Goal: Task Accomplishment & Management: Complete application form

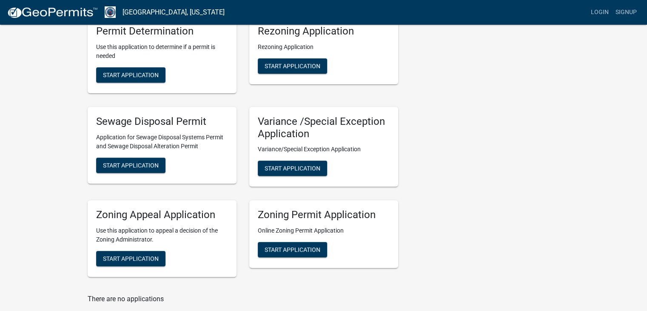
scroll to position [264, 0]
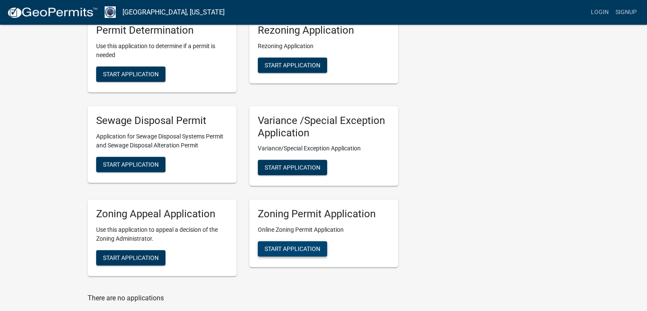
click at [299, 251] on span "Start Application" at bounding box center [293, 248] width 56 height 7
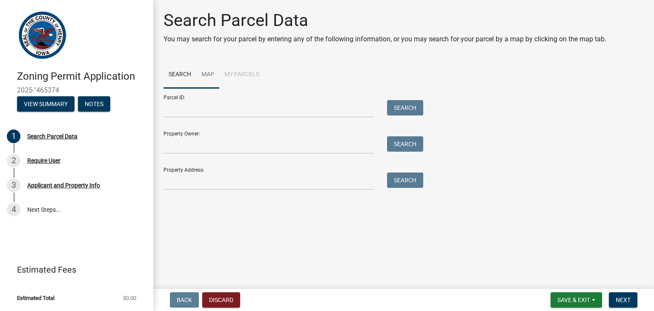
click at [206, 75] on link "Map" at bounding box center [207, 74] width 23 height 27
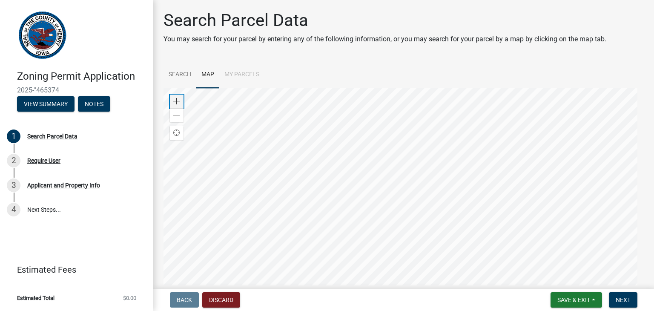
click at [174, 103] on span at bounding box center [176, 101] width 7 height 7
click at [293, 177] on div at bounding box center [403, 194] width 480 height 213
click at [175, 101] on span at bounding box center [176, 101] width 7 height 7
click at [303, 218] on div at bounding box center [403, 194] width 480 height 213
click at [177, 101] on span at bounding box center [176, 101] width 7 height 7
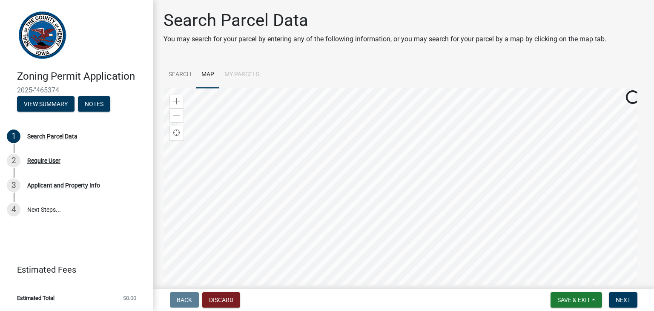
click at [269, 206] on div at bounding box center [403, 194] width 480 height 213
click at [387, 250] on div at bounding box center [403, 194] width 480 height 213
click at [377, 192] on div at bounding box center [403, 194] width 480 height 213
click at [346, 244] on div at bounding box center [403, 194] width 480 height 213
click at [371, 188] on div at bounding box center [403, 194] width 480 height 213
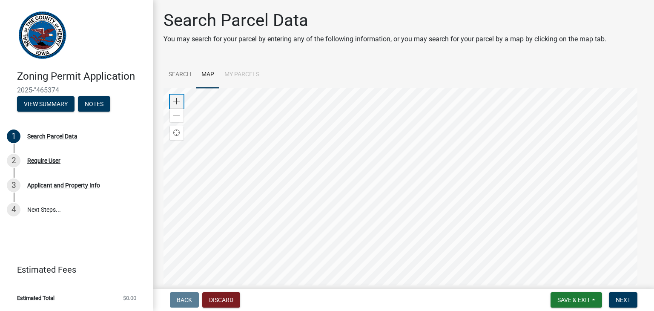
click at [175, 101] on span at bounding box center [176, 101] width 7 height 7
click at [373, 248] on div at bounding box center [403, 194] width 480 height 213
click at [180, 104] on div "Zoom in" at bounding box center [177, 101] width 14 height 14
click at [406, 165] on div at bounding box center [403, 194] width 480 height 213
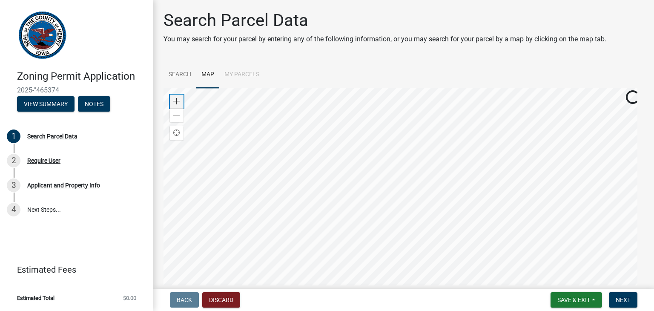
click at [176, 101] on span at bounding box center [176, 101] width 7 height 7
click at [448, 176] on div at bounding box center [403, 194] width 480 height 213
click at [374, 181] on div at bounding box center [403, 194] width 480 height 213
click at [575, 296] on span "Save & Exit" at bounding box center [573, 299] width 33 height 7
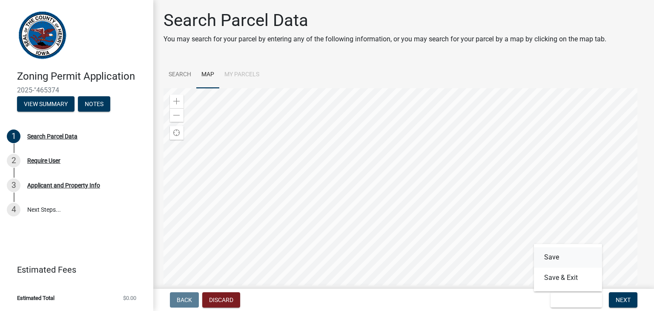
click at [560, 259] on button "Save" at bounding box center [568, 257] width 68 height 20
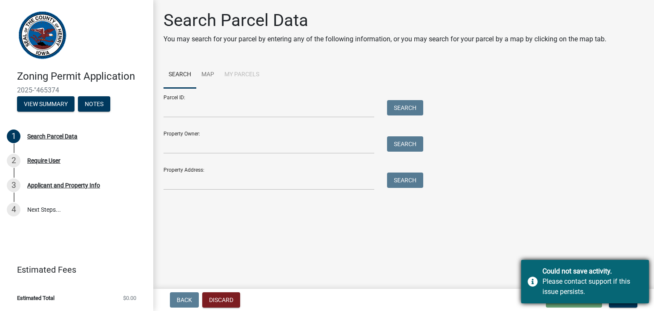
click at [584, 290] on div "Please contact support if this issue persists." at bounding box center [592, 286] width 100 height 20
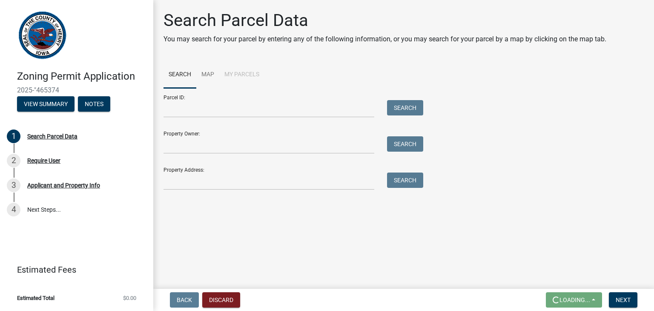
click at [553, 203] on main "Search Parcel Data You may search for your parcel by entering any of the follow…" at bounding box center [403, 142] width 500 height 285
click at [226, 298] on button "Discard" at bounding box center [221, 299] width 38 height 15
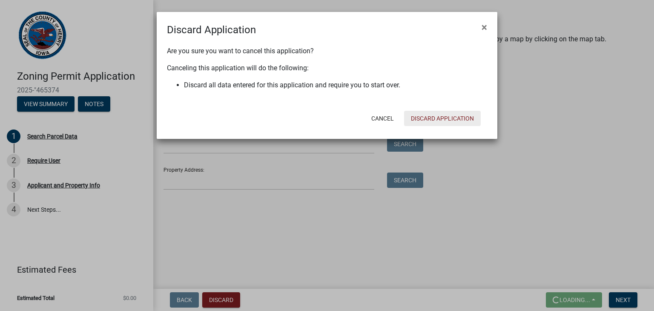
click at [449, 118] on button "Discard Application" at bounding box center [442, 118] width 77 height 15
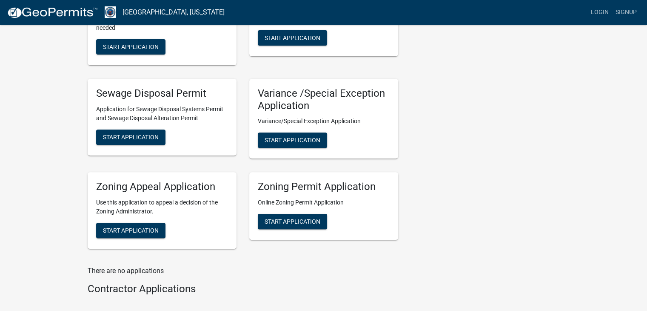
scroll to position [290, 0]
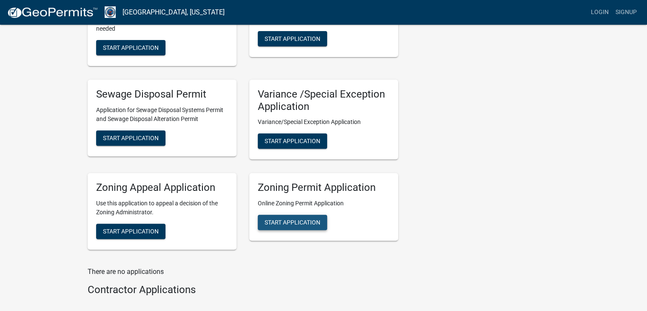
click at [296, 219] on span "Start Application" at bounding box center [293, 222] width 56 height 7
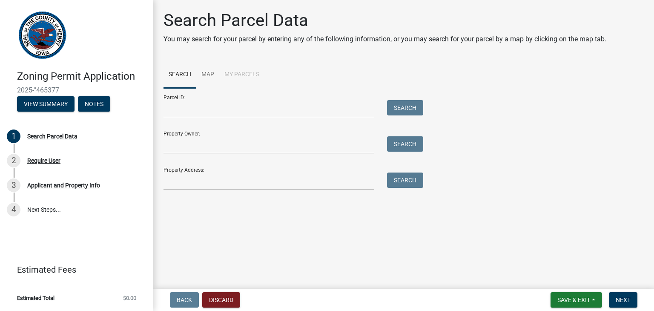
click at [251, 75] on li "My Parcels" at bounding box center [241, 74] width 45 height 27
click at [204, 145] on input "Property Owner:" at bounding box center [268, 144] width 211 height 17
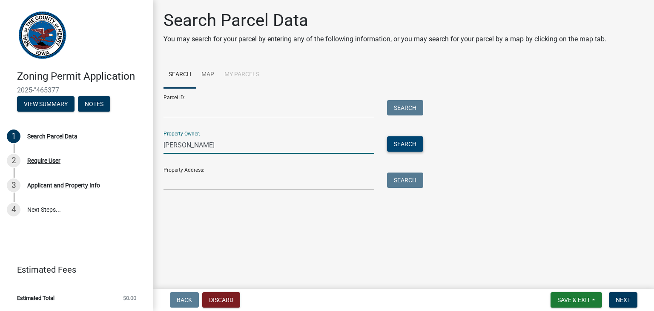
type input "[PERSON_NAME]"
click at [398, 146] on button "Search" at bounding box center [405, 143] width 36 height 15
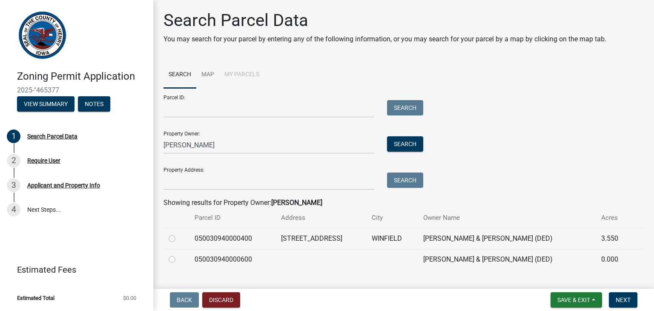
click at [179, 233] on label at bounding box center [179, 233] width 0 height 0
click at [179, 237] on input "radio" at bounding box center [182, 236] width 6 height 6
radio input "true"
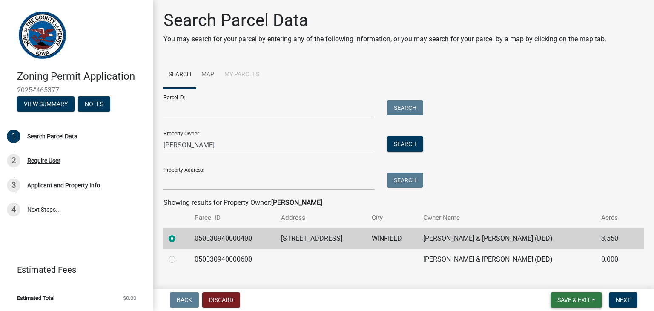
click at [584, 300] on span "Save & Exit" at bounding box center [573, 299] width 33 height 7
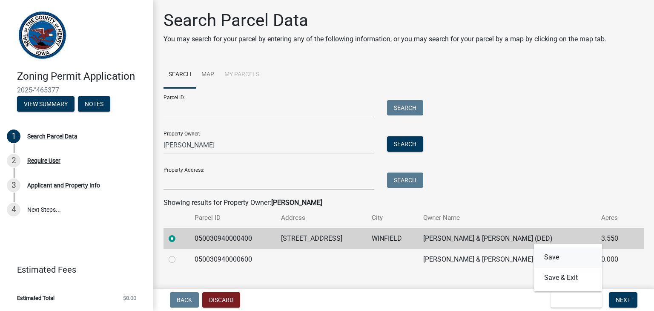
click at [558, 254] on button "Save" at bounding box center [568, 257] width 68 height 20
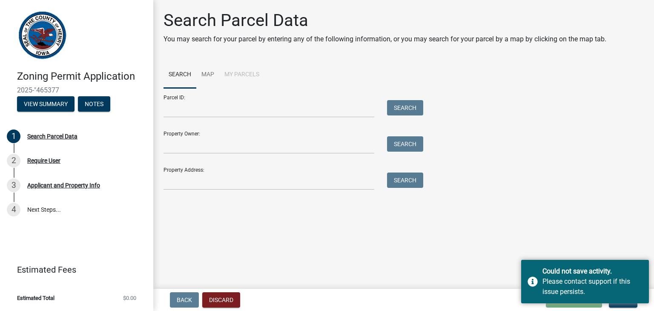
drag, startPoint x: 230, startPoint y: 193, endPoint x: 220, endPoint y: 182, distance: 15.1
click at [220, 182] on div "Search Parcel Data You may search for your parcel by entering any of the follow…" at bounding box center [403, 103] width 493 height 187
click at [220, 182] on input "Property Address:" at bounding box center [268, 180] width 211 height 17
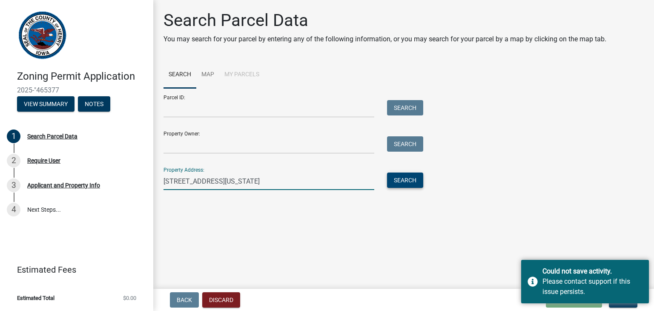
type input "[STREET_ADDRESS][US_STATE]"
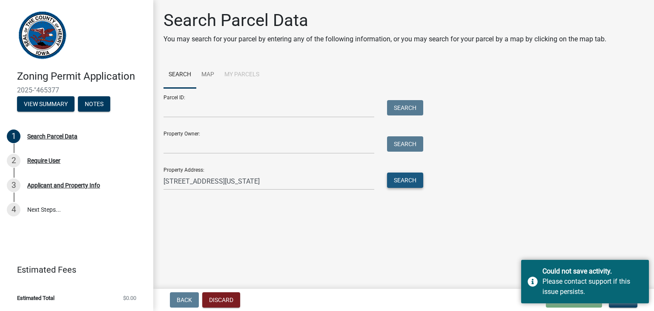
click at [407, 183] on button "Search" at bounding box center [405, 179] width 36 height 15
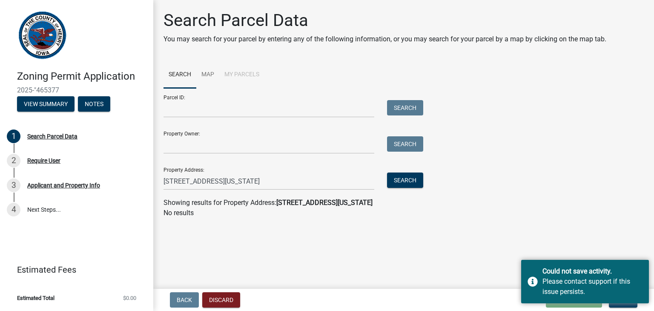
click at [354, 203] on strong "[STREET_ADDRESS][US_STATE]" at bounding box center [324, 202] width 96 height 8
click at [553, 216] on p "No results" at bounding box center [403, 213] width 480 height 10
click at [221, 303] on button "Discard" at bounding box center [221, 299] width 38 height 15
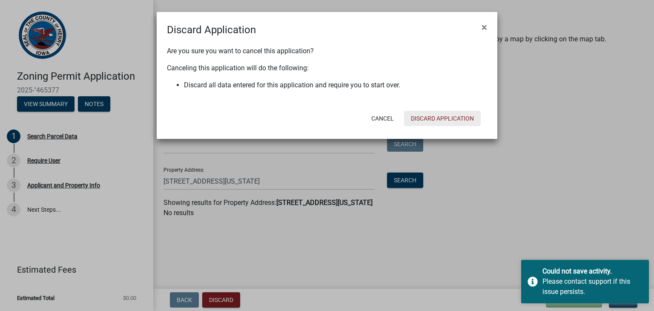
click at [458, 117] on button "Discard Application" at bounding box center [442, 118] width 77 height 15
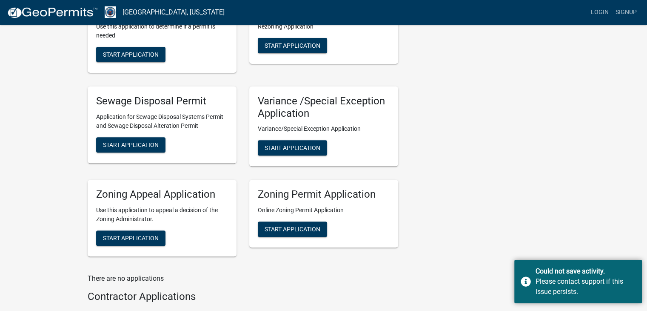
scroll to position [293, 0]
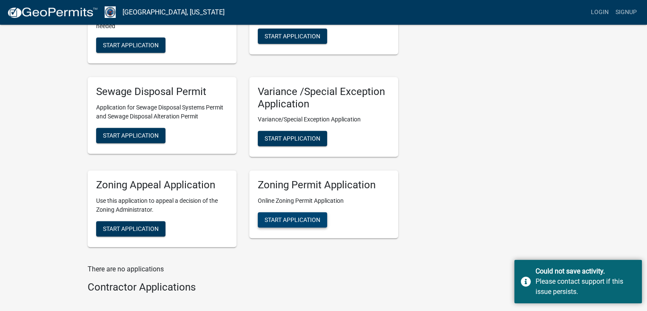
click at [285, 223] on span "Start Application" at bounding box center [293, 219] width 56 height 7
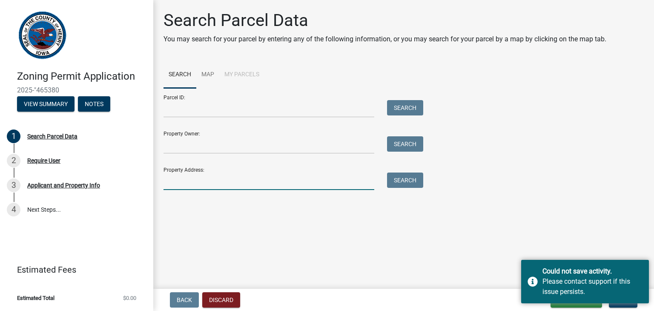
click at [275, 185] on input "Property Address:" at bounding box center [268, 180] width 211 height 17
type input "[STREET_ADDRESS][US_STATE]"
click at [402, 183] on button "Search" at bounding box center [405, 179] width 36 height 15
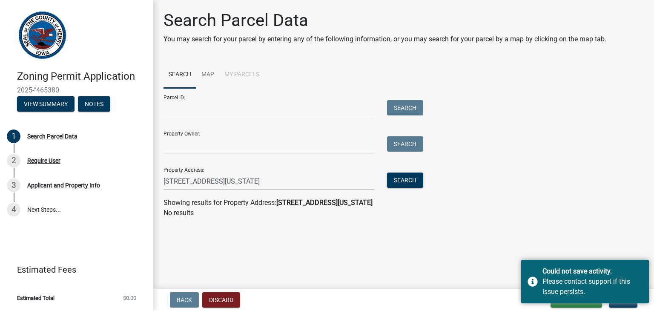
click at [372, 203] on strong "[STREET_ADDRESS][US_STATE]" at bounding box center [324, 202] width 96 height 8
click at [599, 174] on div "Parcel ID: Search Property Owner: Search Property Address: [STREET_ADDRESS][US_…" at bounding box center [403, 139] width 480 height 102
click at [582, 306] on button "Save & Exit" at bounding box center [575, 299] width 51 height 15
click at [555, 256] on button "Save" at bounding box center [568, 257] width 68 height 20
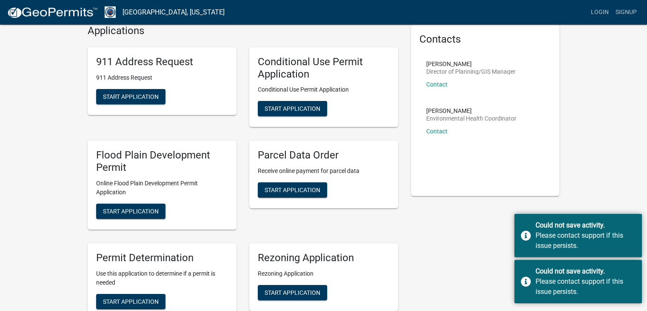
scroll to position [38, 0]
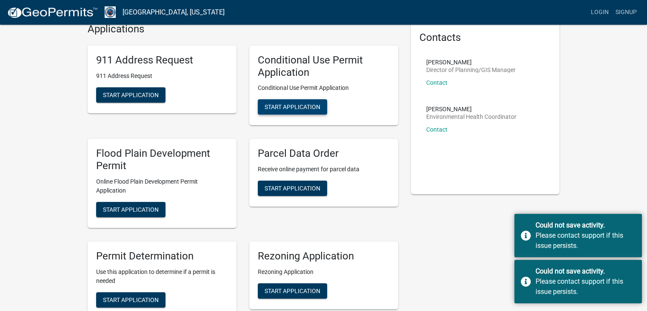
click at [310, 103] on span "Start Application" at bounding box center [293, 106] width 56 height 7
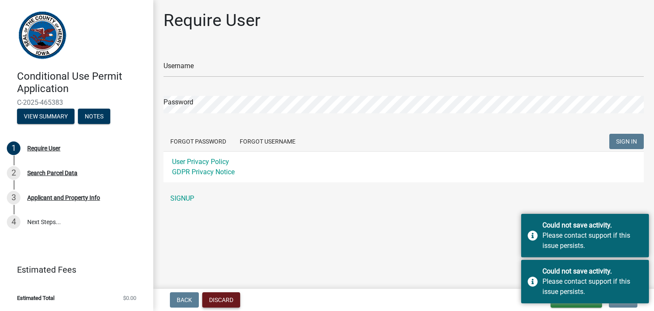
click at [224, 300] on button "Discard" at bounding box center [221, 299] width 38 height 15
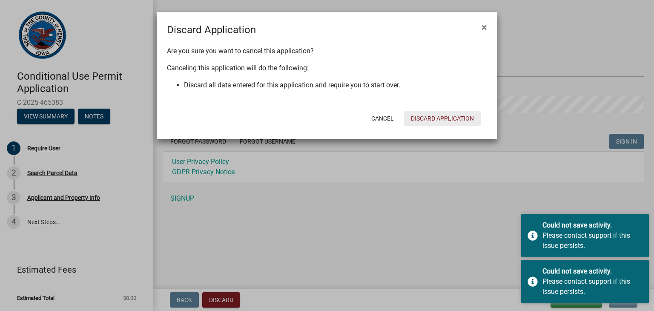
click at [446, 124] on button "Discard Application" at bounding box center [442, 118] width 77 height 15
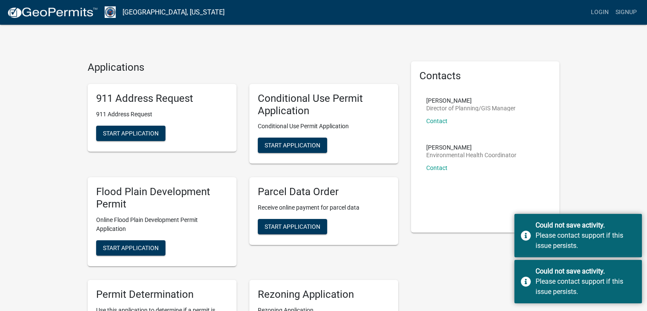
drag, startPoint x: 609, startPoint y: 242, endPoint x: 618, endPoint y: 197, distance: 46.0
click at [582, 240] on div "Please contact support if this issue persists." at bounding box center [586, 240] width 100 height 20
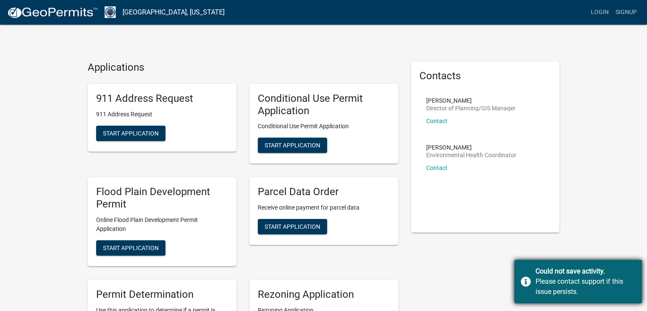
click at [583, 271] on div "Could not save activity." at bounding box center [586, 271] width 100 height 10
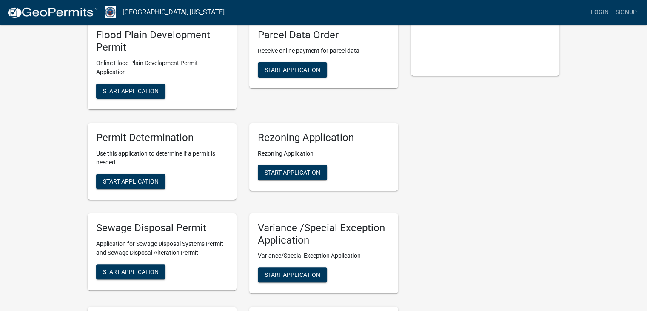
scroll to position [158, 0]
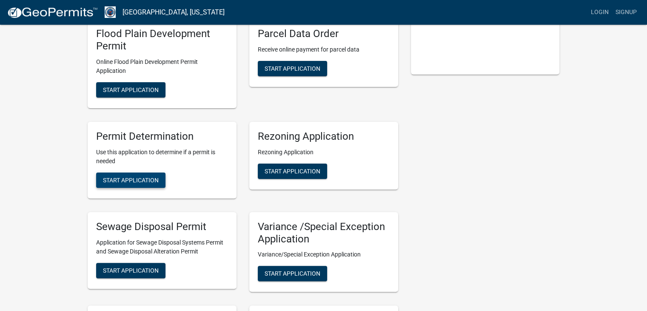
click at [149, 177] on span "Start Application" at bounding box center [131, 179] width 56 height 7
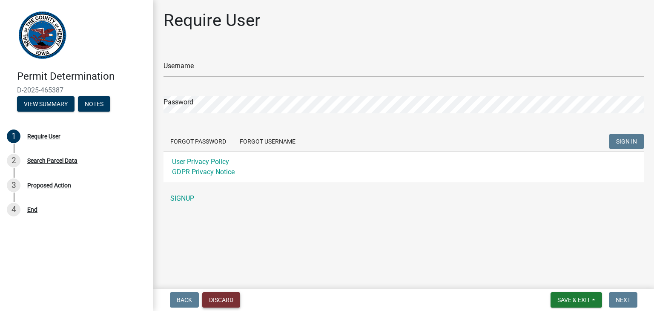
click at [231, 300] on button "Discard" at bounding box center [221, 299] width 38 height 15
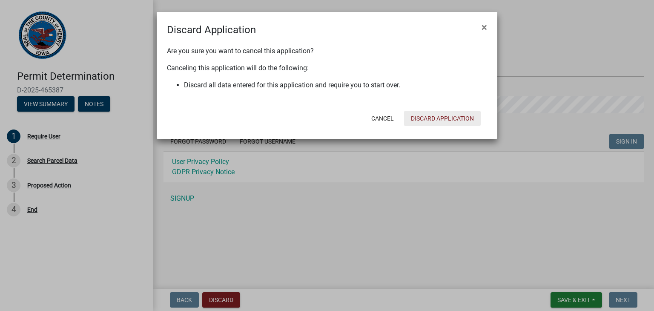
click at [461, 119] on button "Discard Application" at bounding box center [442, 118] width 77 height 15
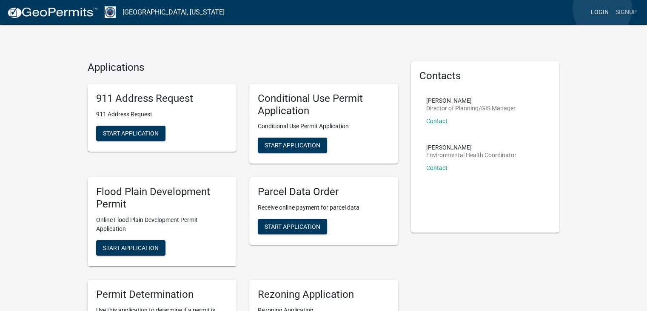
click at [603, 9] on link "Login" at bounding box center [600, 12] width 25 height 16
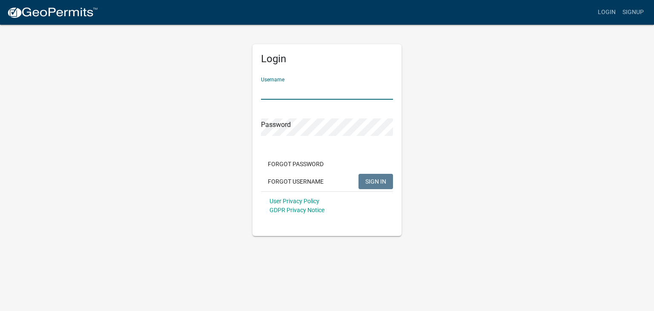
click at [329, 84] on input "Username" at bounding box center [327, 90] width 132 height 17
type input "[EMAIL_ADDRESS][DOMAIN_NAME]"
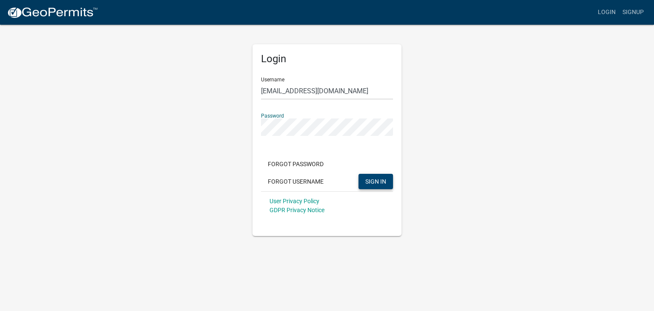
click at [382, 176] on button "SIGN IN" at bounding box center [375, 181] width 34 height 15
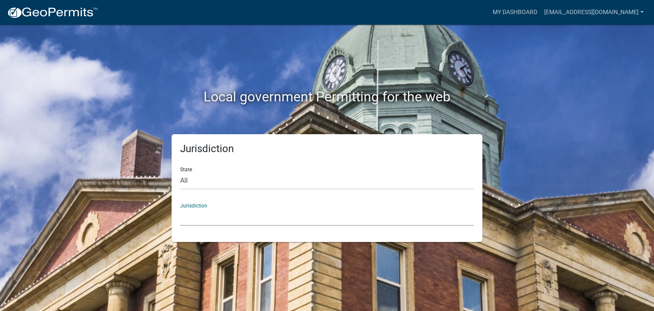
click at [402, 222] on select "[GEOGRAPHIC_DATA], [US_STATE] [GEOGRAPHIC_DATA], [US_STATE][PERSON_NAME][GEOGRA…" at bounding box center [327, 216] width 294 height 17
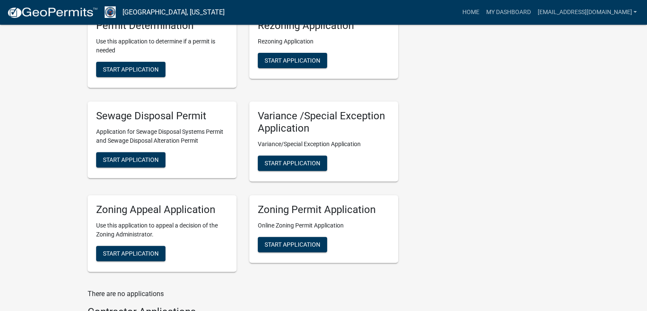
scroll to position [337, 0]
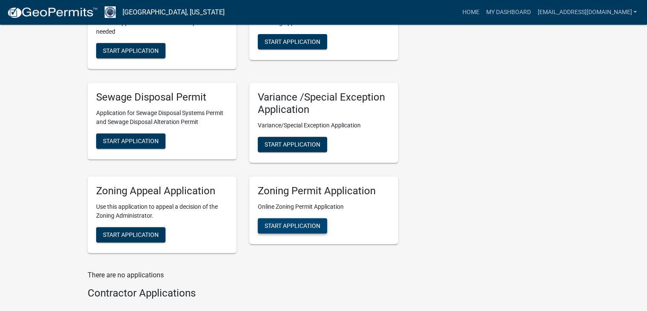
click at [292, 225] on span "Start Application" at bounding box center [293, 225] width 56 height 7
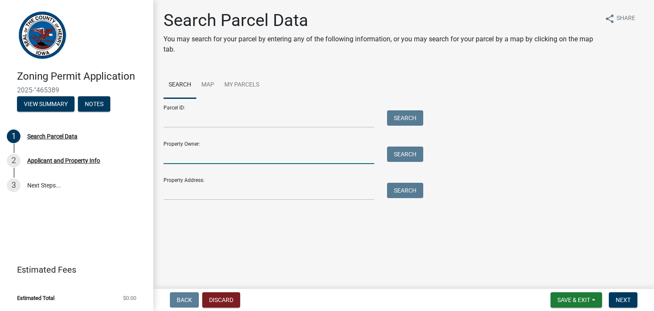
click at [291, 159] on input "Property Owner:" at bounding box center [268, 154] width 211 height 17
type input "[PERSON_NAME]"
click at [416, 156] on button "Search" at bounding box center [405, 153] width 36 height 15
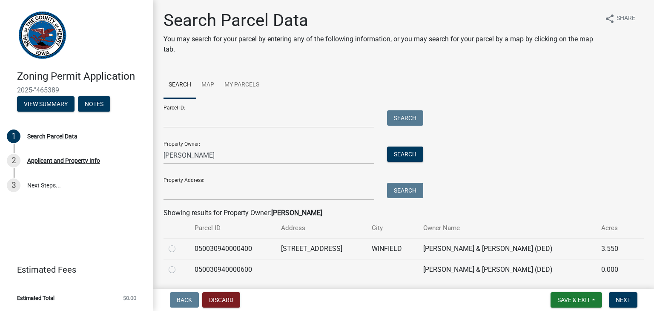
click at [179, 243] on label at bounding box center [179, 243] width 0 height 0
click at [179, 247] on input "radio" at bounding box center [182, 246] width 6 height 6
radio input "true"
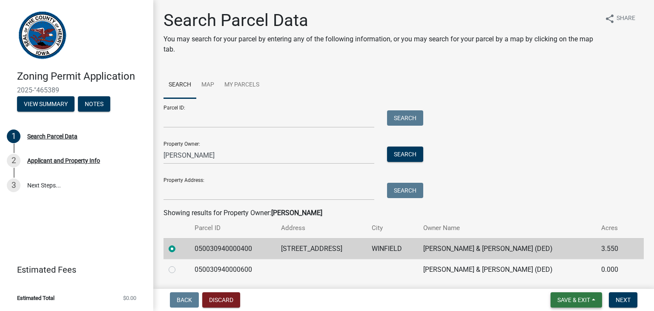
click at [575, 302] on span "Save & Exit" at bounding box center [573, 299] width 33 height 7
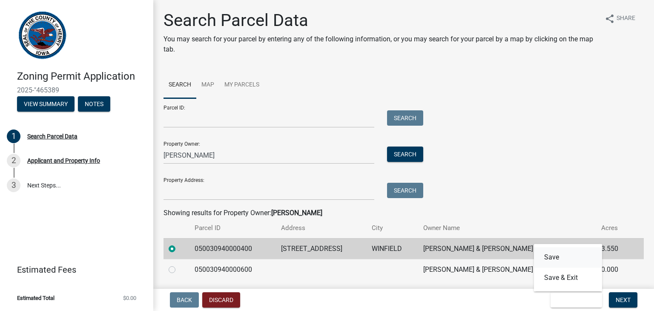
click at [552, 257] on button "Save" at bounding box center [568, 257] width 68 height 20
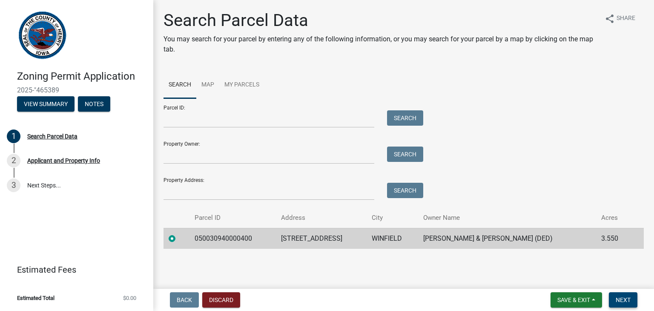
click at [631, 301] on button "Next" at bounding box center [623, 299] width 29 height 15
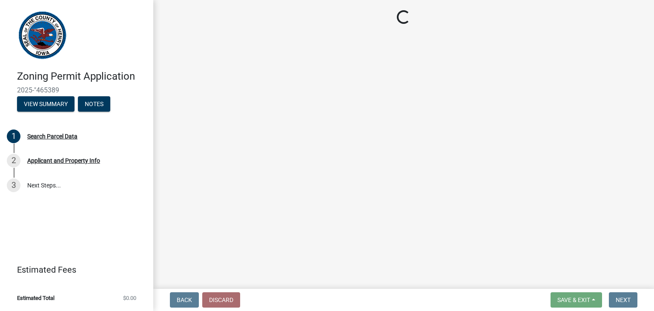
select select "175aba33-ec4f-49b9-baf7-afc36450b6a0"
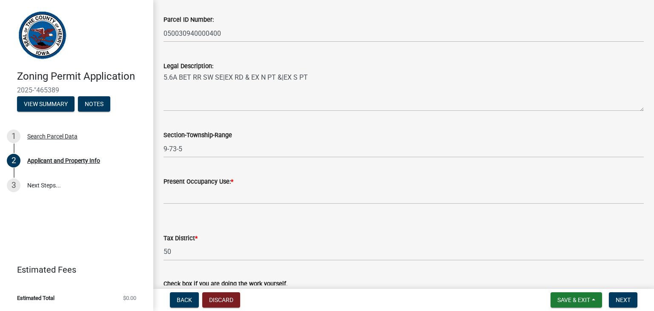
scroll to position [454, 0]
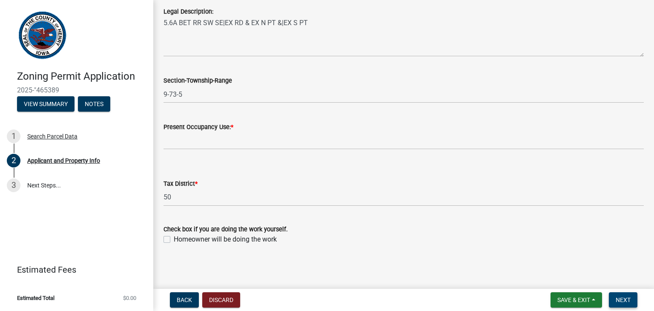
click at [628, 300] on span "Next" at bounding box center [622, 299] width 15 height 7
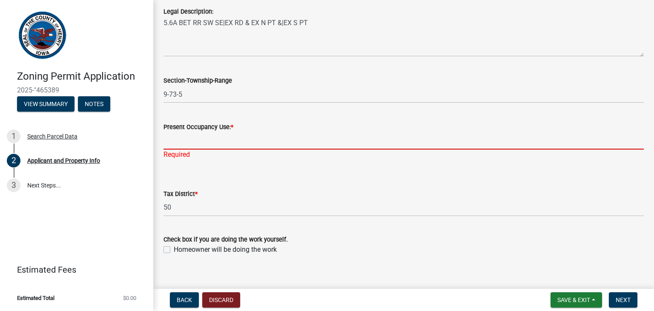
click at [232, 142] on input "Present Occupancy Use: *" at bounding box center [403, 140] width 480 height 17
type input "B"
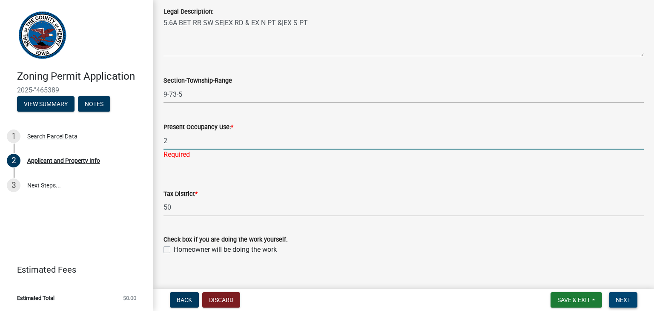
type input "2"
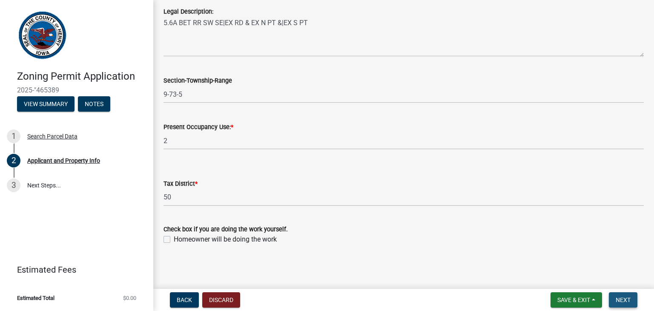
click at [626, 299] on span "Next" at bounding box center [622, 299] width 15 height 7
click at [623, 300] on span "Next" at bounding box center [622, 299] width 15 height 7
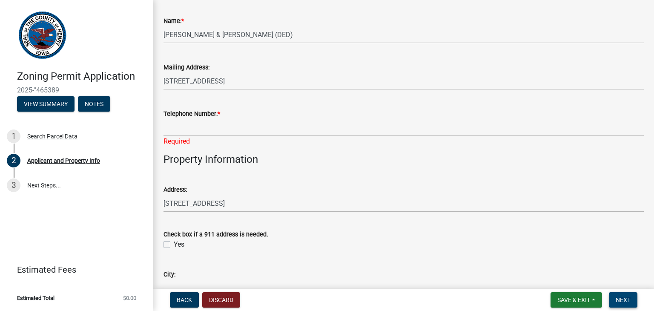
scroll to position [61, 0]
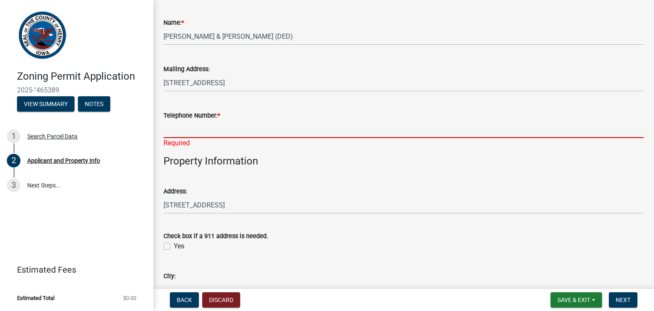
click at [238, 124] on input "Telephone Number: *" at bounding box center [403, 128] width 480 height 17
type input "3195305677"
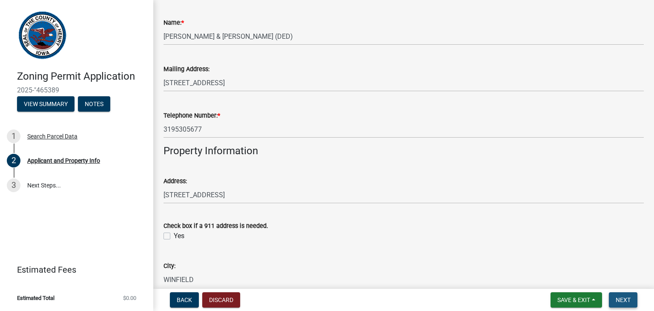
click at [629, 302] on span "Next" at bounding box center [622, 299] width 15 height 7
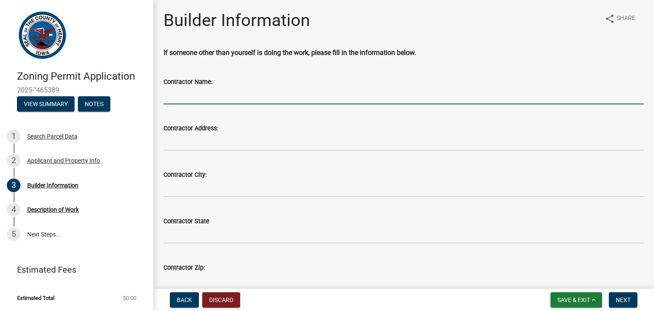
click at [257, 96] on input "Contractor Name:" at bounding box center [403, 95] width 480 height 17
click at [335, 93] on input "Contractor Name:" at bounding box center [403, 95] width 480 height 17
type input "[PERSON_NAME] Builders"
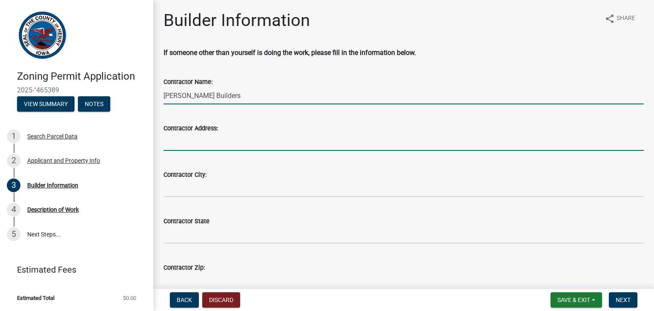
click at [251, 141] on input "Contractor Address:" at bounding box center [403, 141] width 480 height 17
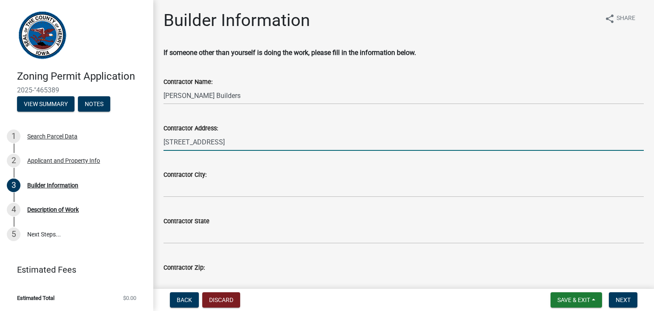
type input "[STREET_ADDRESS]"
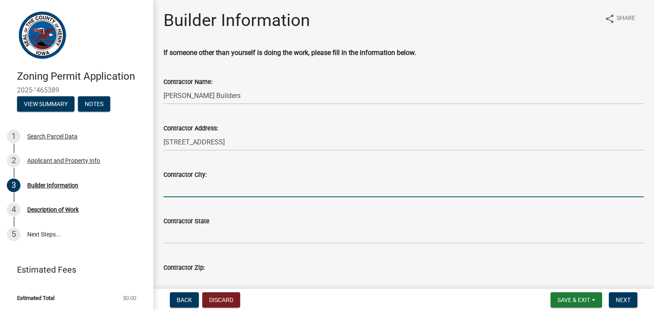
drag, startPoint x: 248, startPoint y: 178, endPoint x: 231, endPoint y: 189, distance: 19.8
click at [231, 189] on input "Contractor City:" at bounding box center [403, 188] width 480 height 17
type input "Bloomfield"
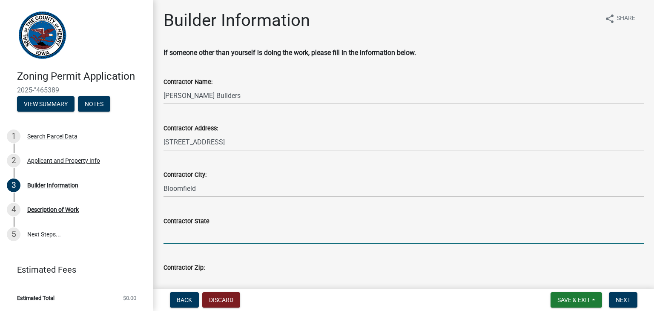
click at [220, 238] on input "Contractor State" at bounding box center [403, 234] width 480 height 17
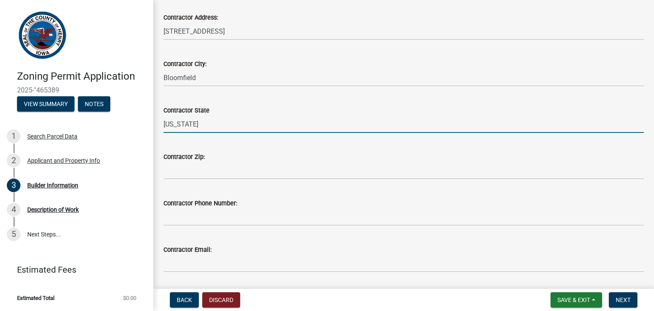
scroll to position [111, 0]
type input "[US_STATE]"
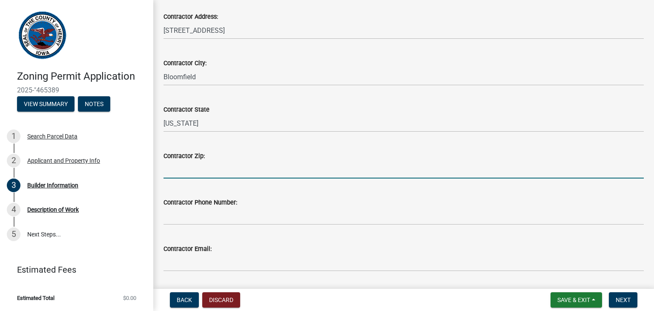
click at [254, 174] on input "Contractor Zip:" at bounding box center [403, 169] width 480 height 17
type input "52537"
click at [240, 225] on wm-data-entity-input "Contractor Phone Number:" at bounding box center [403, 208] width 480 height 46
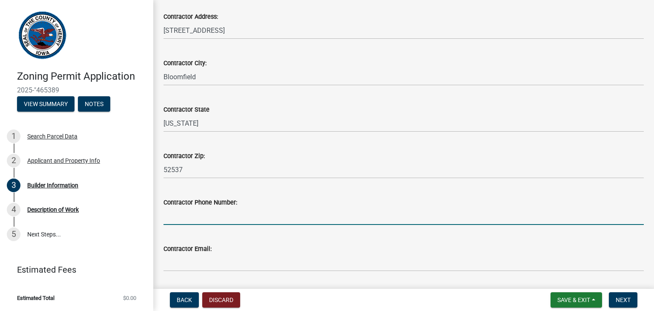
click at [233, 217] on input "Contractor Phone Number:" at bounding box center [403, 215] width 480 height 17
type input "6416804607"
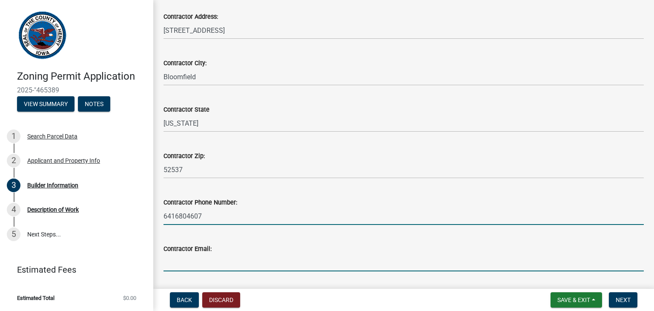
click at [219, 270] on input "Contractor Email:" at bounding box center [403, 262] width 480 height 17
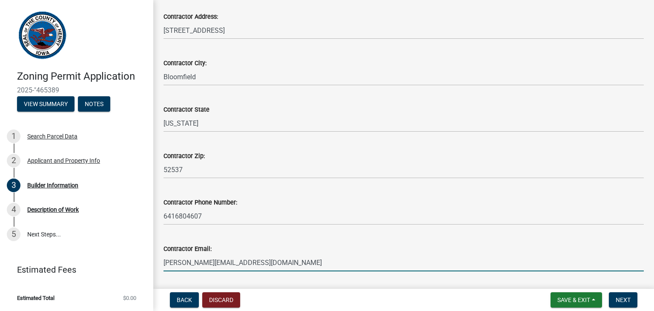
scroll to position [137, 0]
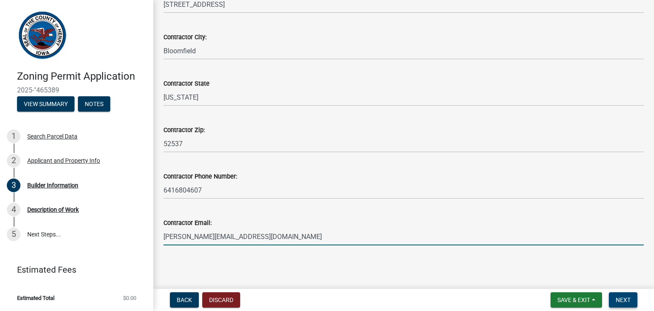
type input "[PERSON_NAME][EMAIL_ADDRESS][DOMAIN_NAME]"
click at [626, 298] on span "Next" at bounding box center [622, 299] width 15 height 7
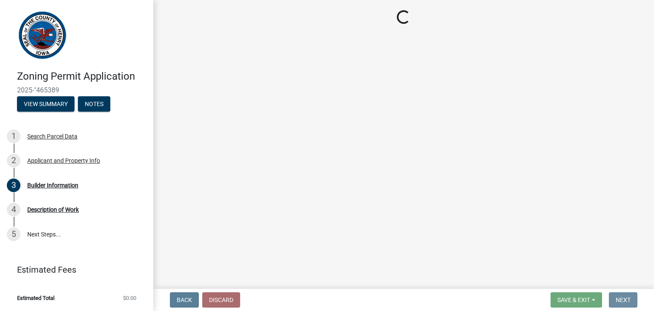
scroll to position [0, 0]
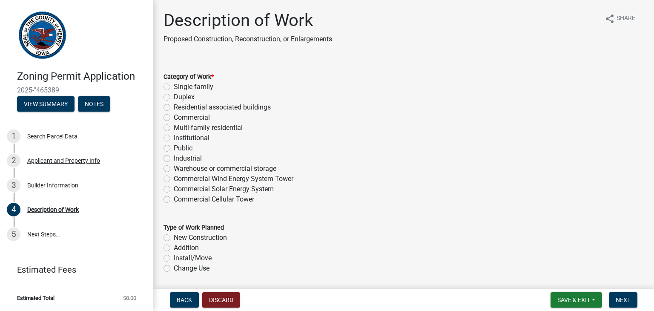
click at [174, 167] on label "Warehouse or commercial storage" at bounding box center [225, 168] width 103 height 10
click at [174, 167] on input "Warehouse or commercial storage" at bounding box center [177, 166] width 6 height 6
radio input "true"
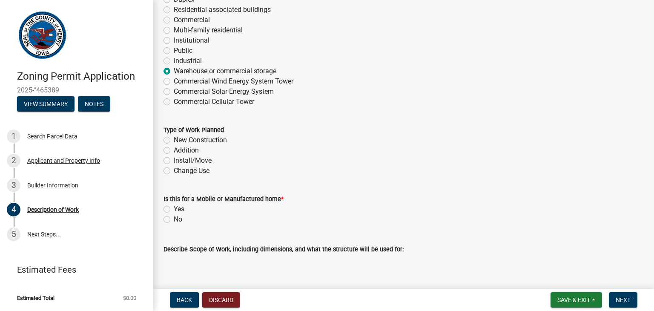
scroll to position [109, 0]
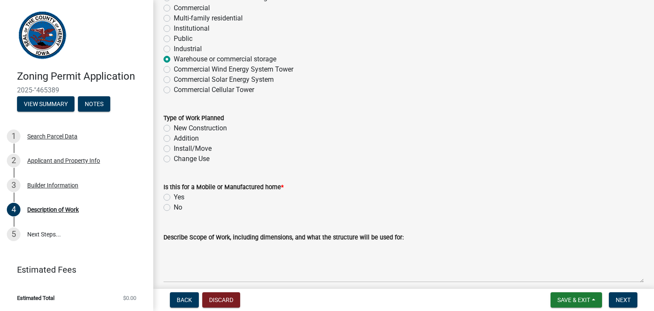
click at [174, 127] on label "New Construction" at bounding box center [200, 128] width 53 height 10
click at [174, 127] on input "New Construction" at bounding box center [177, 126] width 6 height 6
radio input "true"
click at [174, 208] on label "No" at bounding box center [178, 207] width 9 height 10
click at [174, 208] on input "No" at bounding box center [177, 205] width 6 height 6
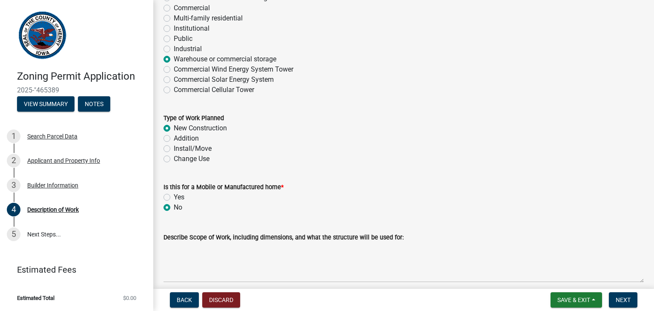
radio input "true"
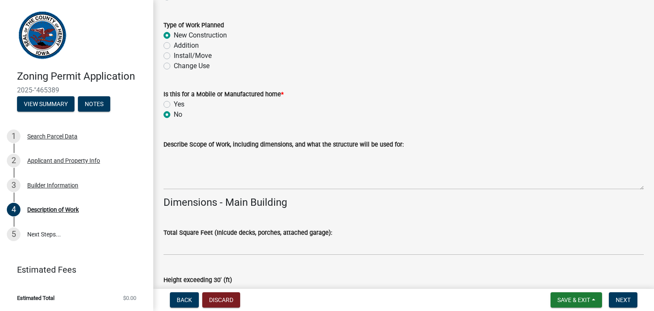
scroll to position [201, 0]
click at [174, 67] on label "Change Use" at bounding box center [192, 67] width 36 height 10
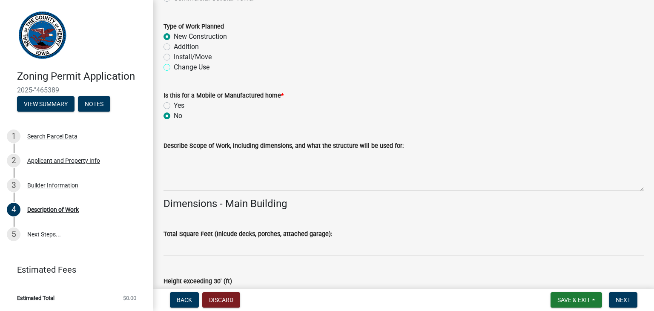
click at [174, 67] on input "Change Use" at bounding box center [177, 65] width 6 height 6
radio input "true"
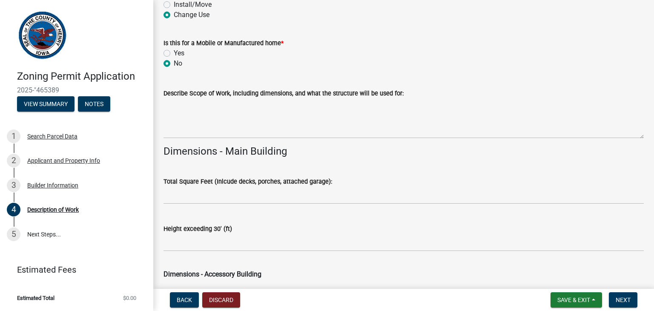
scroll to position [254, 0]
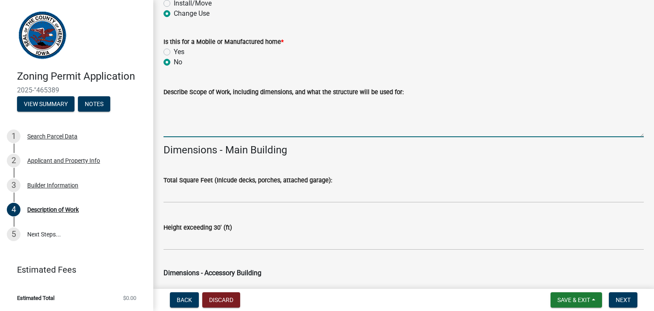
click at [240, 129] on textarea "Describe Scope of Work, including dimensions, and what the structure will be us…" at bounding box center [403, 117] width 480 height 40
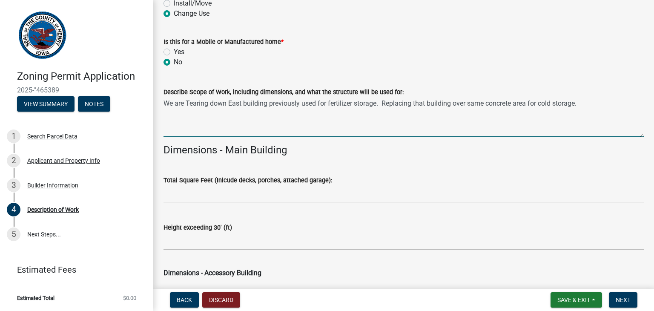
click at [351, 103] on textarea "We are Tearing down East building previously used for fertilizer storage. Repla…" at bounding box center [403, 117] width 480 height 40
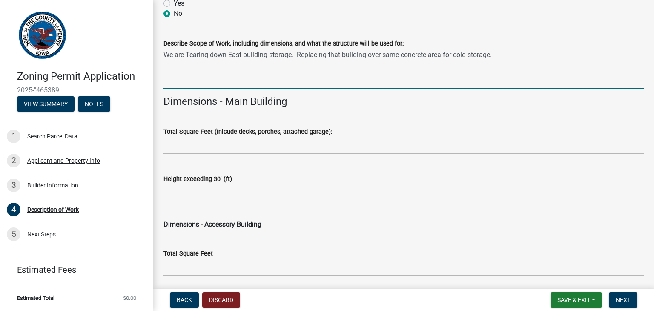
scroll to position [308, 0]
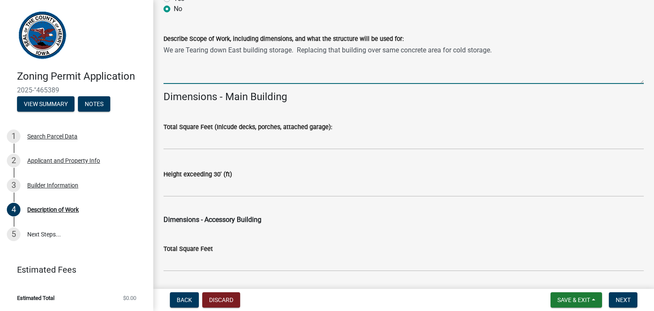
type textarea "We are Tearing down East building storage. Replacing that building over same co…"
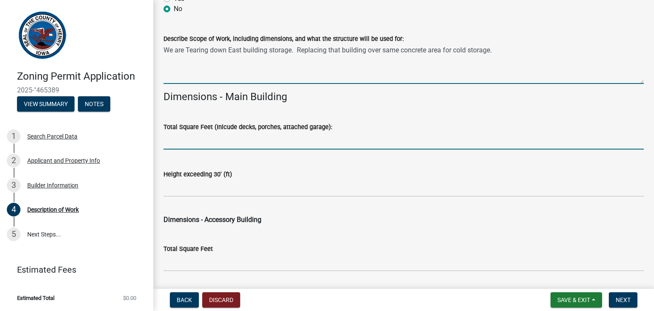
click at [316, 143] on input "text" at bounding box center [403, 140] width 480 height 17
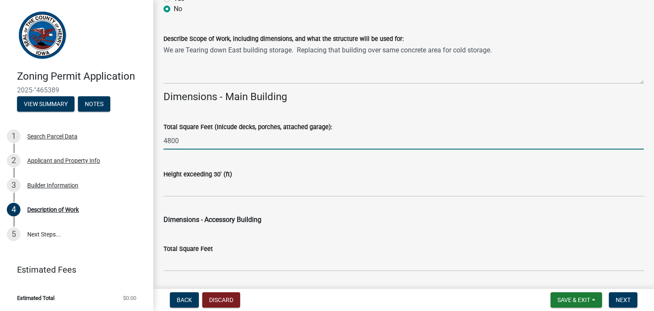
type input "4800"
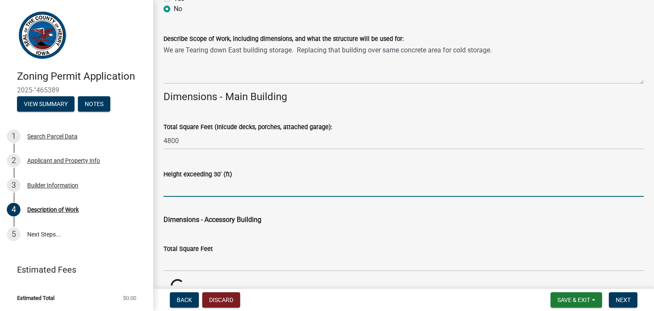
click at [291, 193] on input "text" at bounding box center [403, 187] width 480 height 17
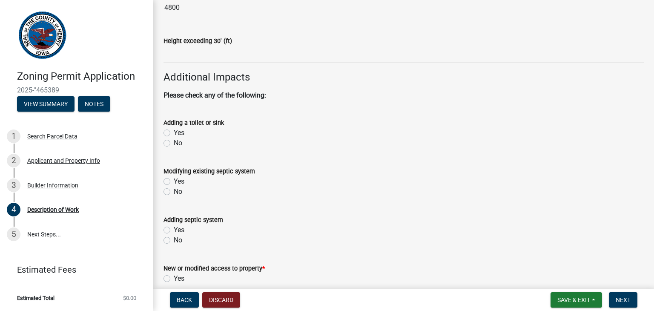
scroll to position [627, 0]
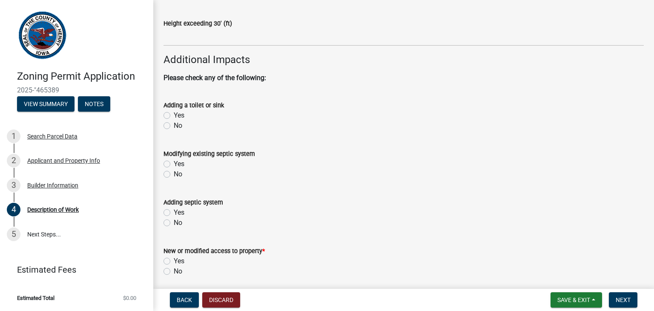
type input "22"
click at [174, 123] on label "No" at bounding box center [178, 125] width 9 height 10
click at [174, 123] on input "No" at bounding box center [177, 123] width 6 height 6
radio input "true"
click at [174, 175] on label "No" at bounding box center [178, 174] width 9 height 10
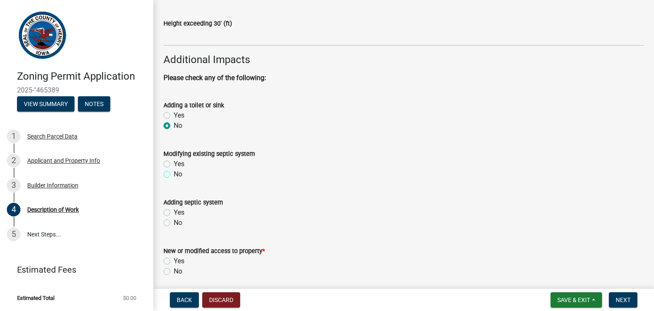
click at [174, 174] on input "No" at bounding box center [177, 172] width 6 height 6
radio input "true"
click at [174, 223] on label "No" at bounding box center [178, 222] width 9 height 10
click at [174, 223] on input "No" at bounding box center [177, 220] width 6 height 6
radio input "true"
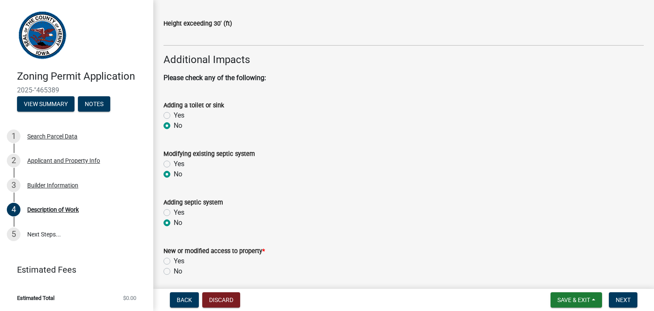
scroll to position [659, 0]
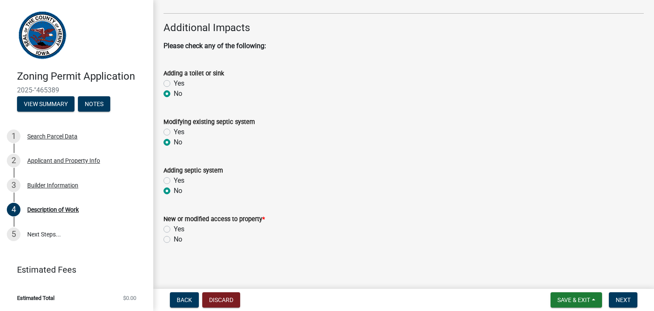
click at [174, 241] on label "No" at bounding box center [178, 239] width 9 height 10
click at [174, 240] on input "No" at bounding box center [177, 237] width 6 height 6
radio input "true"
click at [627, 302] on span "Next" at bounding box center [622, 299] width 15 height 7
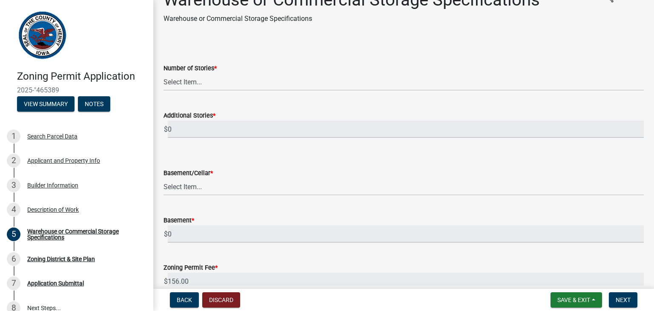
scroll to position [25, 0]
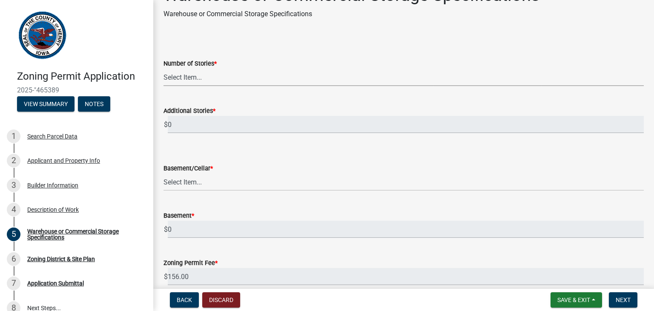
click at [200, 79] on select "Select Item... 1 2 3 4 5 6" at bounding box center [403, 77] width 480 height 17
click at [163, 69] on select "Select Item... 1 2 3 4 5 6" at bounding box center [403, 77] width 480 height 17
select select "d0d792b2-8c84-42f2-a8f9-7de76114e9d8"
click at [216, 178] on select "Select Item... Yes No" at bounding box center [403, 181] width 480 height 17
click at [163, 173] on select "Select Item... Yes No" at bounding box center [403, 181] width 480 height 17
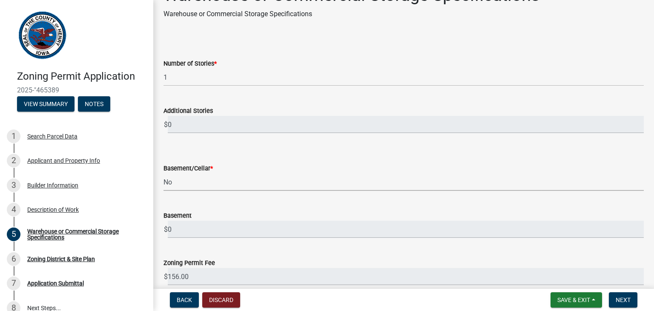
select select "db590a4e-d6ba-4bc7-a76f-9576c4cbd1b0"
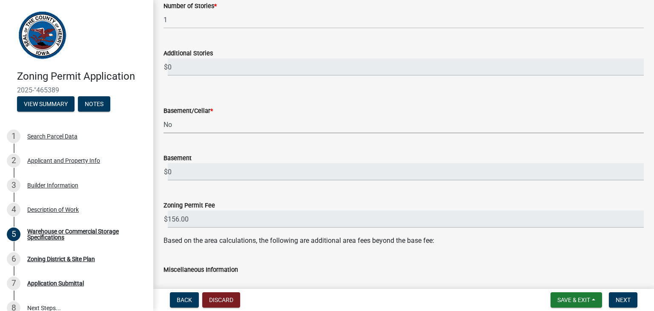
scroll to position [110, 0]
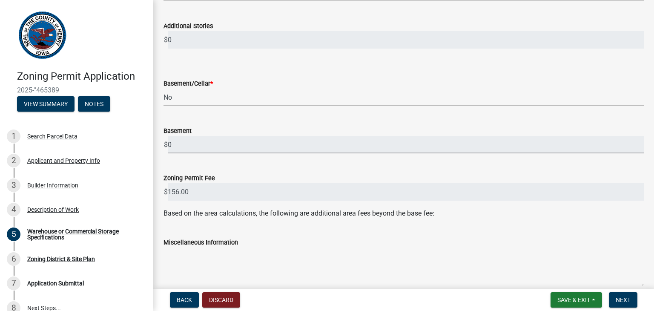
click at [437, 142] on input "0" at bounding box center [406, 144] width 476 height 17
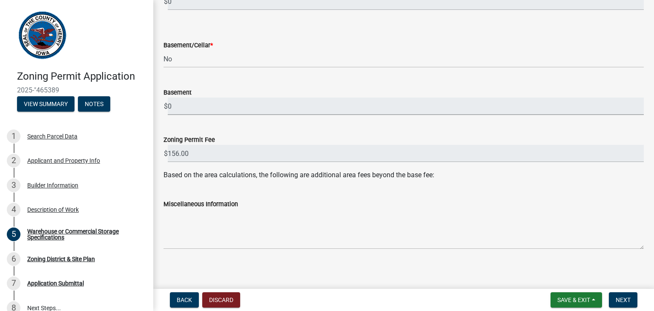
scroll to position [152, 0]
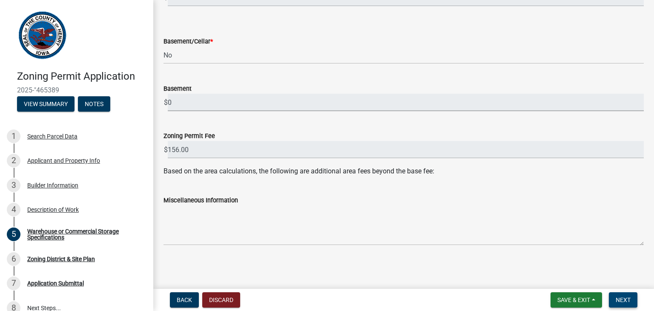
click at [626, 300] on span "Next" at bounding box center [622, 299] width 15 height 7
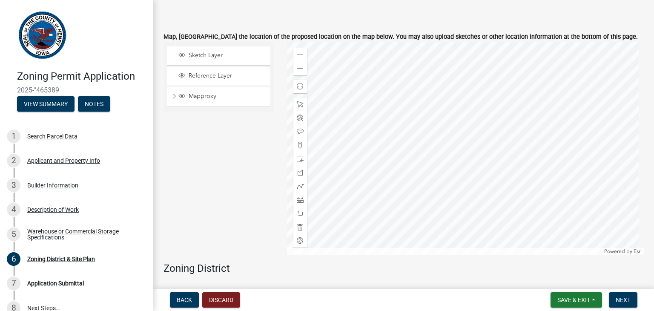
scroll to position [562, 0]
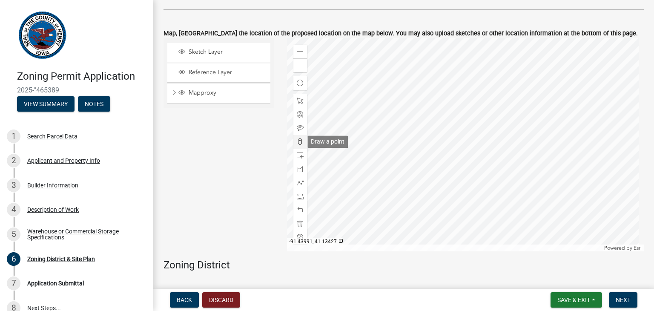
click at [297, 141] on span at bounding box center [300, 141] width 7 height 7
click at [473, 138] on div at bounding box center [465, 144] width 357 height 213
click at [491, 139] on div at bounding box center [465, 144] width 357 height 213
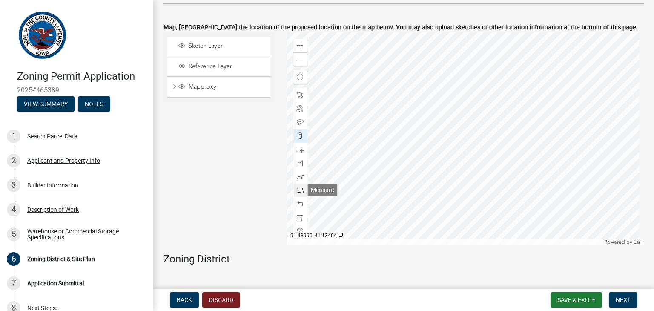
click at [297, 188] on span at bounding box center [300, 190] width 7 height 7
click at [473, 134] on div at bounding box center [465, 138] width 357 height 213
click at [297, 218] on span at bounding box center [300, 217] width 7 height 7
click at [469, 129] on div at bounding box center [465, 138] width 357 height 213
click at [464, 88] on div at bounding box center [465, 138] width 357 height 213
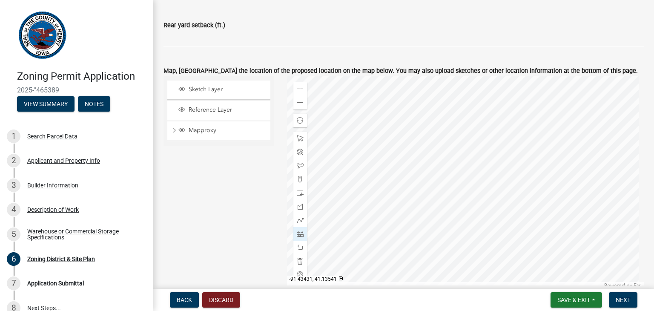
scroll to position [523, 0]
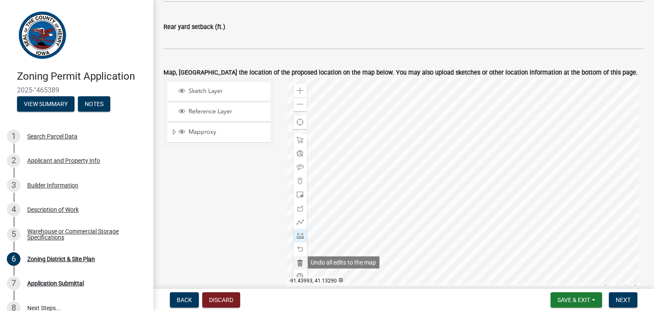
click at [294, 262] on div at bounding box center [300, 263] width 14 height 14
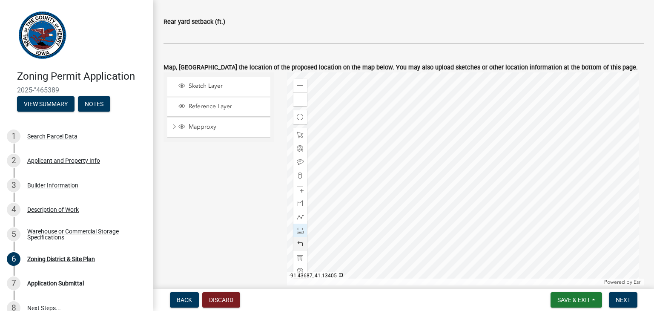
click at [471, 183] on div at bounding box center [465, 178] width 357 height 213
click at [298, 257] on span at bounding box center [300, 257] width 7 height 7
click at [457, 170] on div at bounding box center [465, 178] width 357 height 213
click at [296, 263] on div at bounding box center [300, 258] width 14 height 14
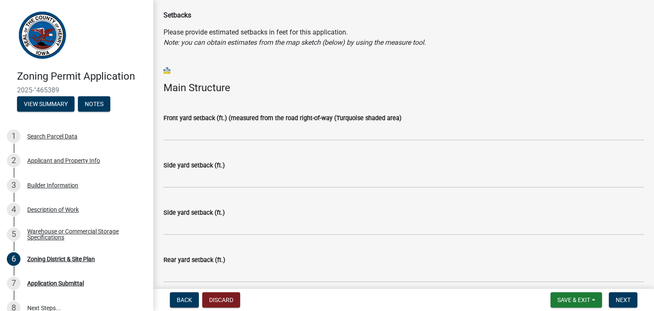
scroll to position [77, 0]
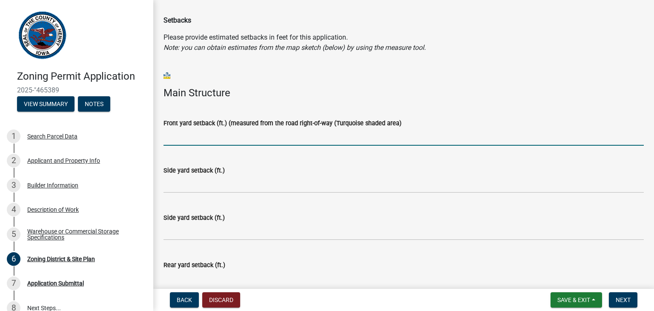
click at [306, 141] on input "text" at bounding box center [403, 136] width 480 height 17
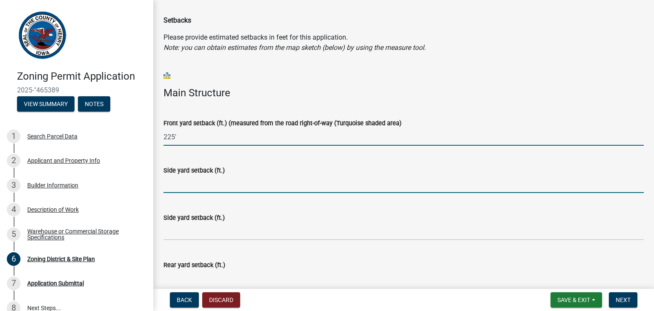
type input "225"
click at [281, 177] on input "text" at bounding box center [403, 183] width 480 height 17
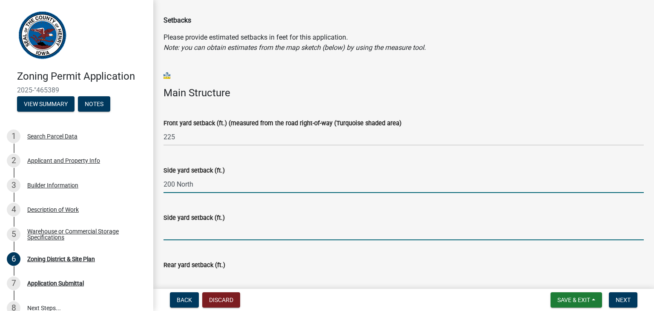
type input "200"
click at [254, 239] on input "text" at bounding box center [403, 231] width 480 height 17
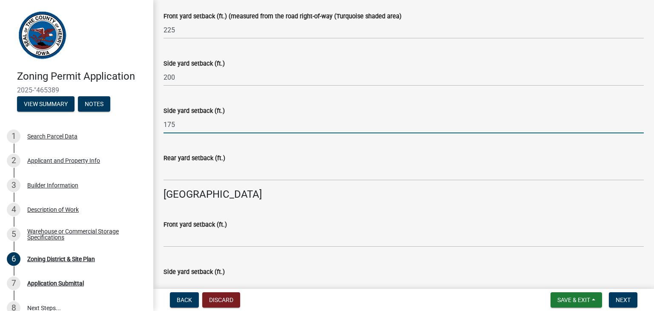
scroll to position [188, 0]
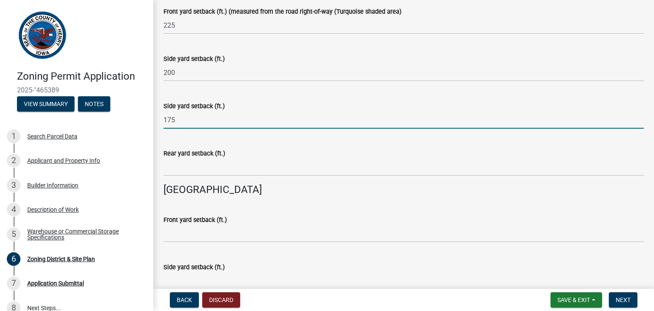
type input "175"
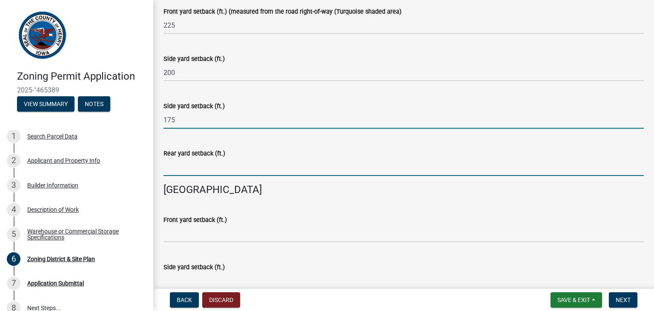
click at [333, 165] on input "text" at bounding box center [403, 166] width 480 height 17
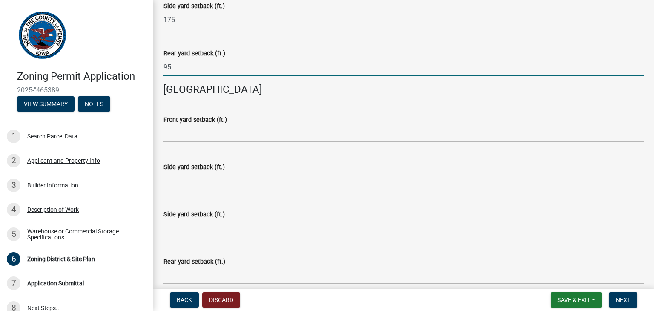
scroll to position [311, 0]
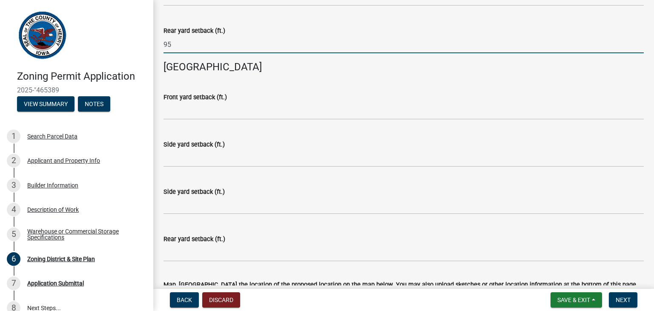
type input "95"
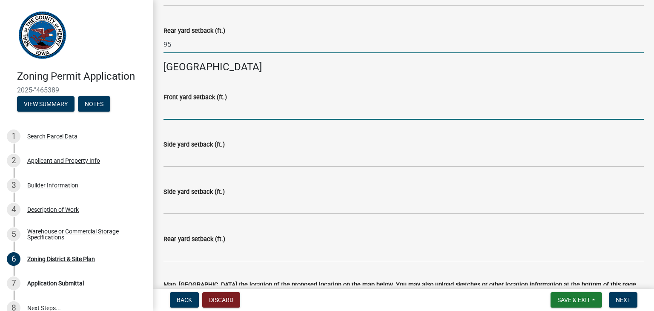
click at [253, 108] on input "text" at bounding box center [403, 110] width 480 height 17
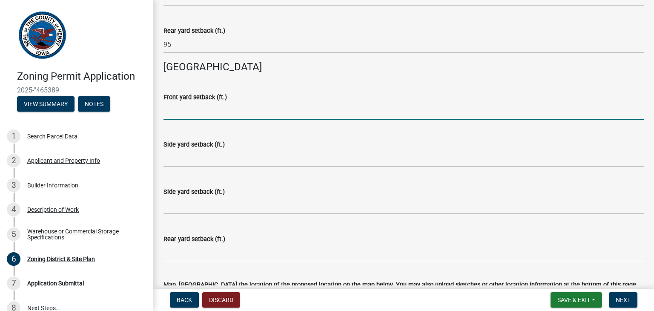
type input "o"
type input "0"
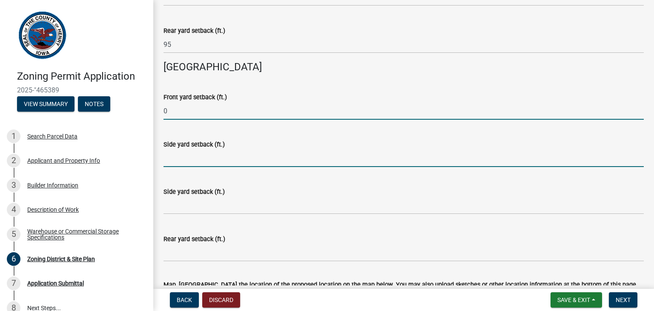
click at [224, 165] on input "text" at bounding box center [403, 157] width 480 height 17
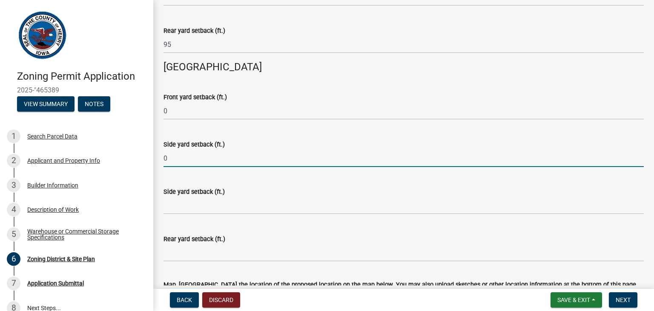
type input "0"
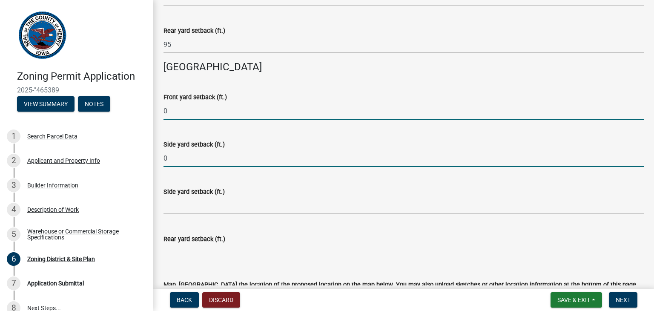
click at [204, 111] on input "0" at bounding box center [403, 110] width 480 height 17
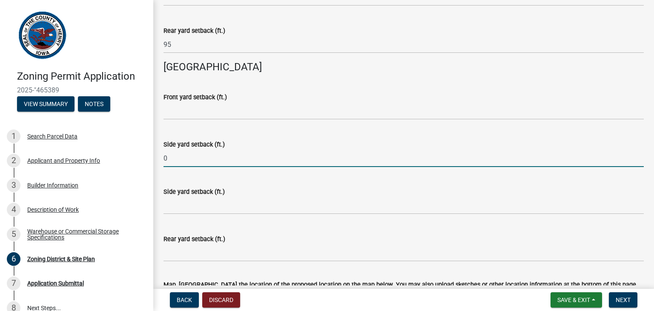
click at [183, 155] on input "0" at bounding box center [403, 157] width 480 height 17
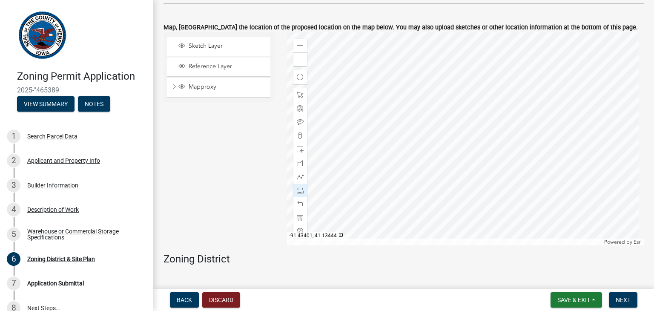
scroll to position [569, 0]
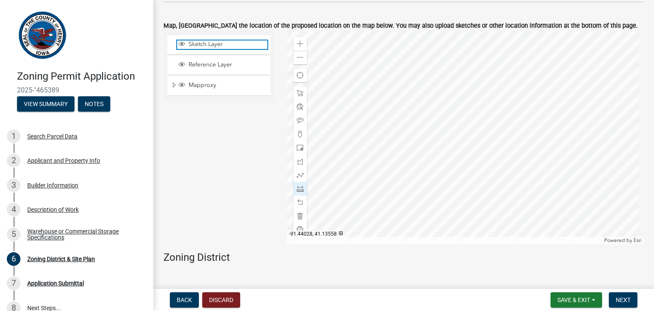
click at [236, 40] on span "Sketch Layer" at bounding box center [226, 44] width 81 height 8
click at [457, 127] on div at bounding box center [465, 137] width 357 height 213
click at [458, 140] on div at bounding box center [465, 137] width 357 height 213
click at [474, 140] on div at bounding box center [465, 137] width 357 height 213
click at [473, 127] on div at bounding box center [465, 137] width 357 height 213
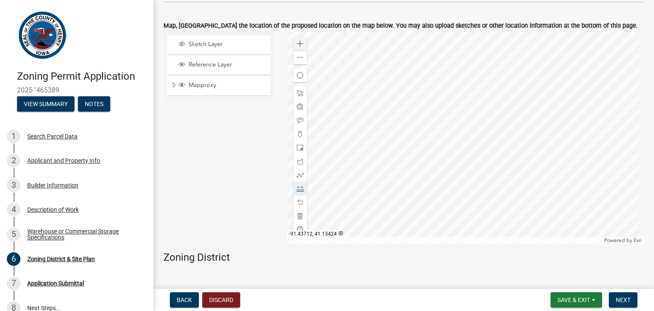
click at [458, 127] on div at bounding box center [465, 137] width 357 height 213
click at [201, 151] on div "Sketch Layer Reference Layer Mapproxy Zoning District Labels Zoning Districts C…" at bounding box center [218, 137] width 123 height 213
click at [297, 217] on span at bounding box center [300, 215] width 7 height 7
click at [221, 43] on span "Sketch Layer" at bounding box center [226, 44] width 81 height 8
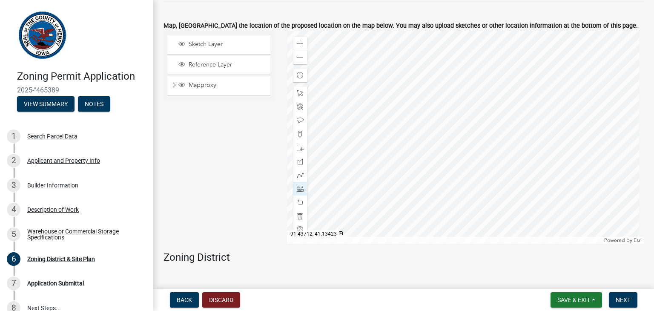
click at [457, 127] on div at bounding box center [465, 137] width 357 height 213
click at [458, 139] on div at bounding box center [465, 137] width 357 height 213
click at [477, 139] on div at bounding box center [465, 137] width 357 height 213
click at [476, 126] on div at bounding box center [465, 137] width 357 height 213
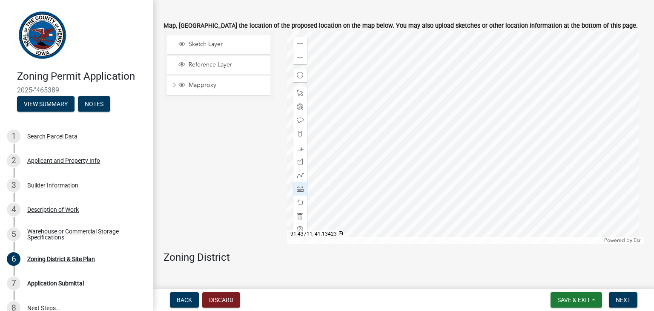
click at [458, 127] on div at bounding box center [465, 137] width 357 height 213
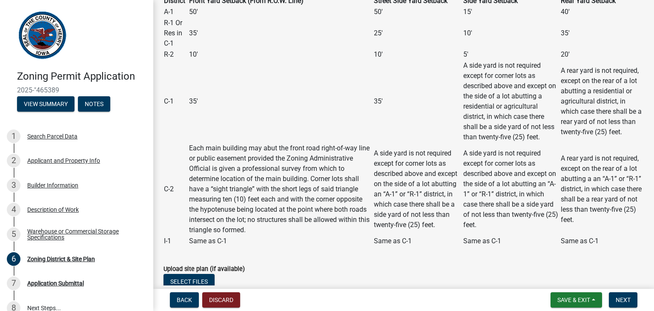
scroll to position [996, 0]
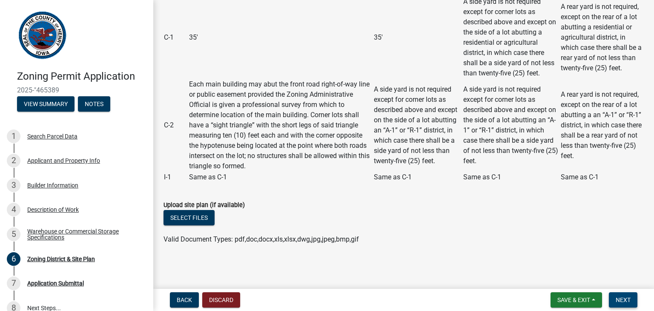
click at [630, 300] on span "Next" at bounding box center [622, 299] width 15 height 7
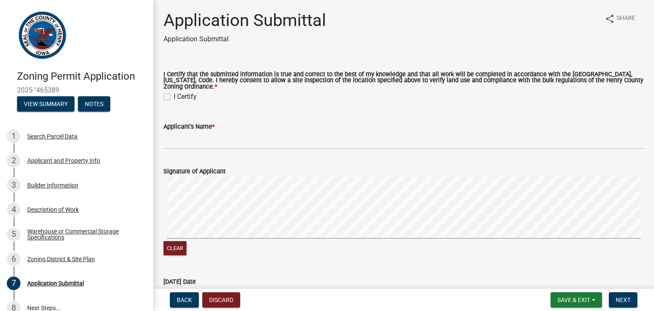
click at [174, 91] on label "I Certify" at bounding box center [185, 96] width 23 height 10
click at [174, 91] on input "I Certify" at bounding box center [177, 94] width 6 height 6
checkbox input "true"
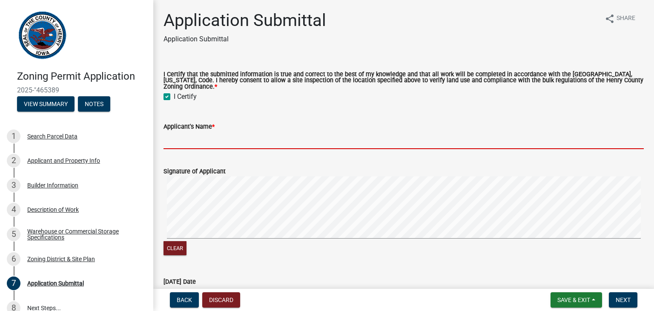
click at [192, 131] on input "Applicant's Name *" at bounding box center [403, 139] width 480 height 17
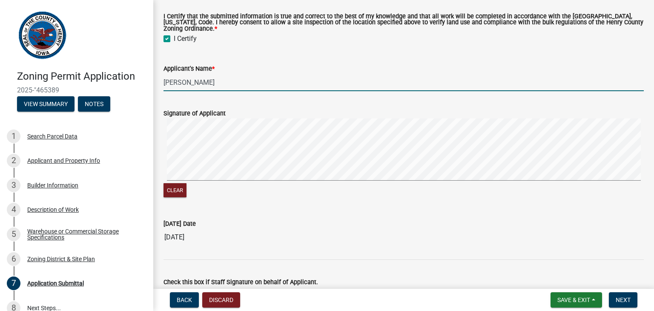
scroll to position [104, 0]
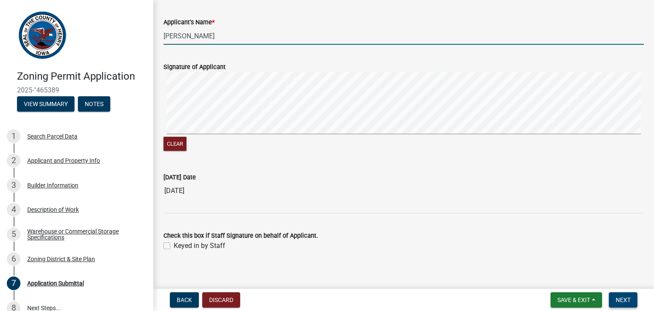
type input "[PERSON_NAME]"
click at [624, 302] on span "Next" at bounding box center [622, 299] width 15 height 7
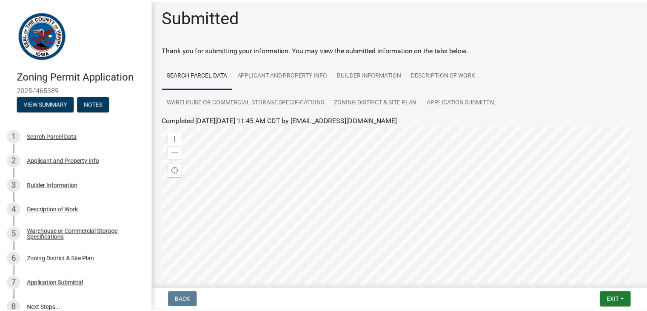
scroll to position [0, 0]
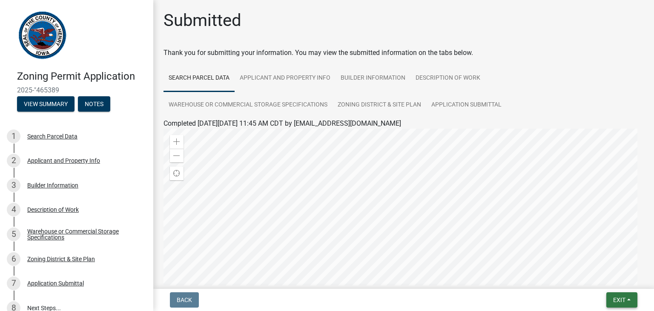
click at [617, 299] on span "Exit" at bounding box center [619, 299] width 12 height 7
click at [597, 277] on button "Save & Exit" at bounding box center [603, 277] width 68 height 20
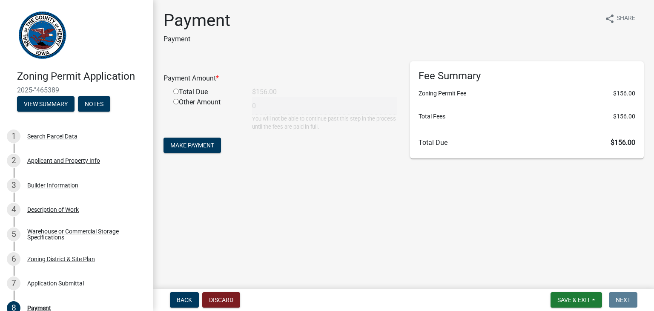
click at [176, 91] on input "radio" at bounding box center [176, 92] width 6 height 6
radio input "true"
type input "156"
click at [190, 146] on span "Make Payment" at bounding box center [192, 145] width 44 height 7
